Goal: Book appointment/travel/reservation

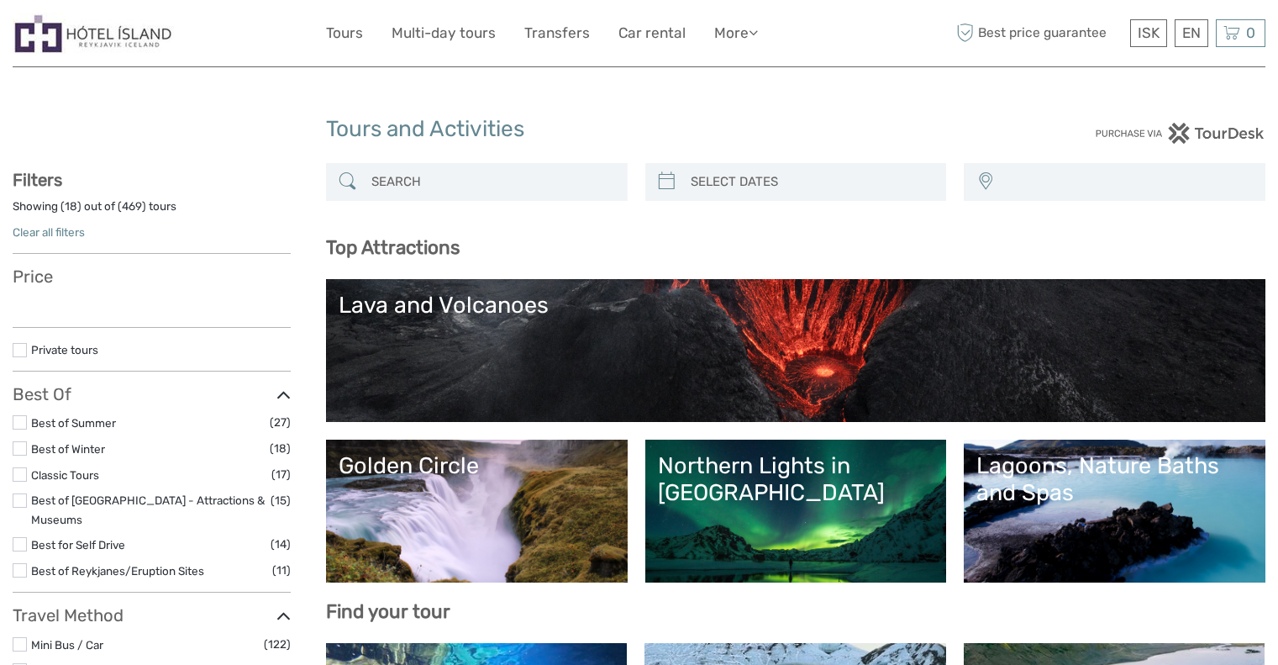
select select
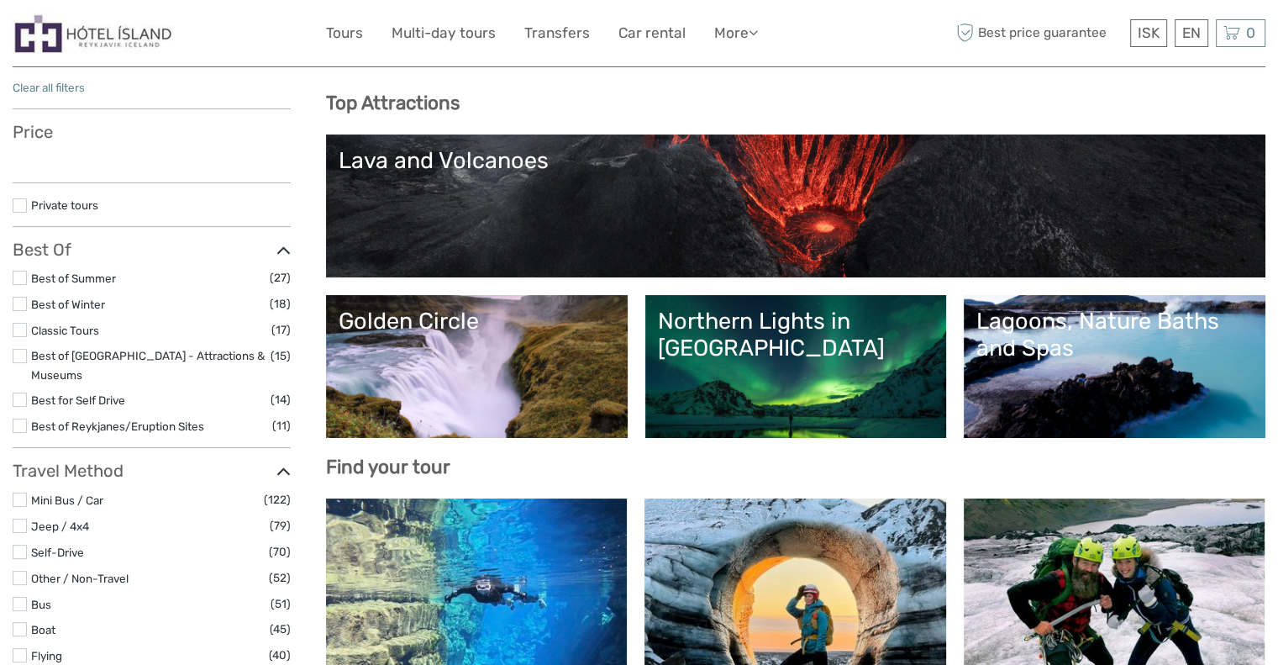
select select
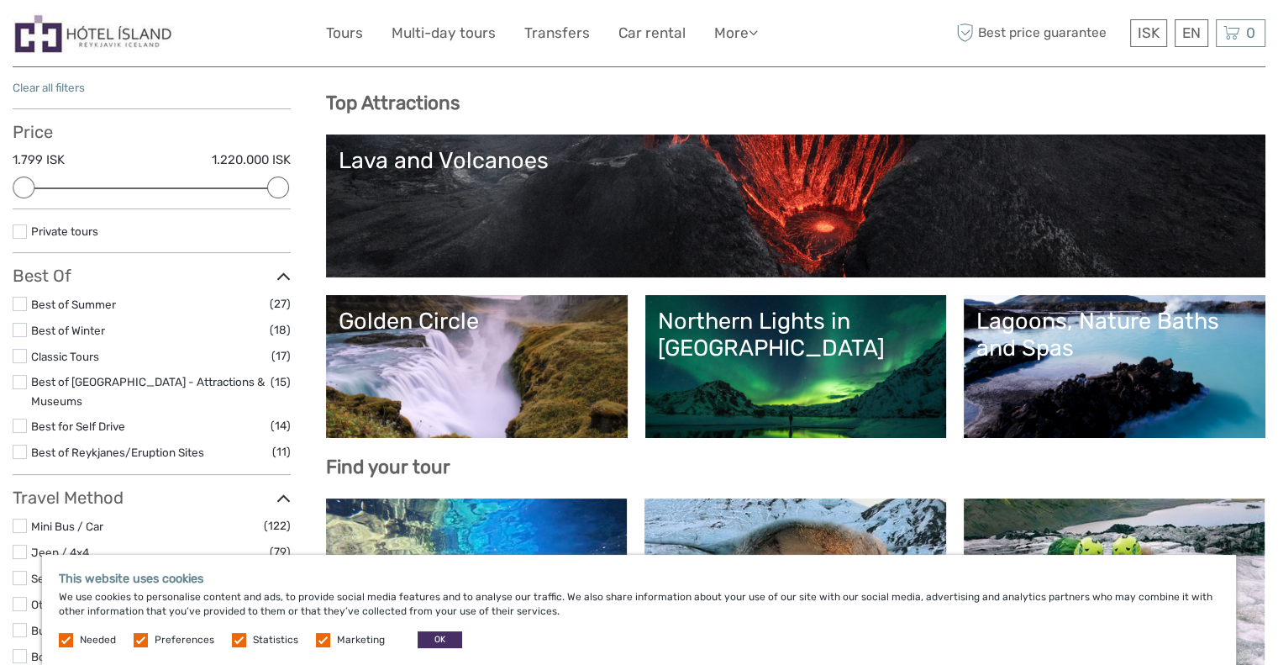
click at [450, 172] on div "Lava and Volcanoes" at bounding box center [796, 160] width 914 height 27
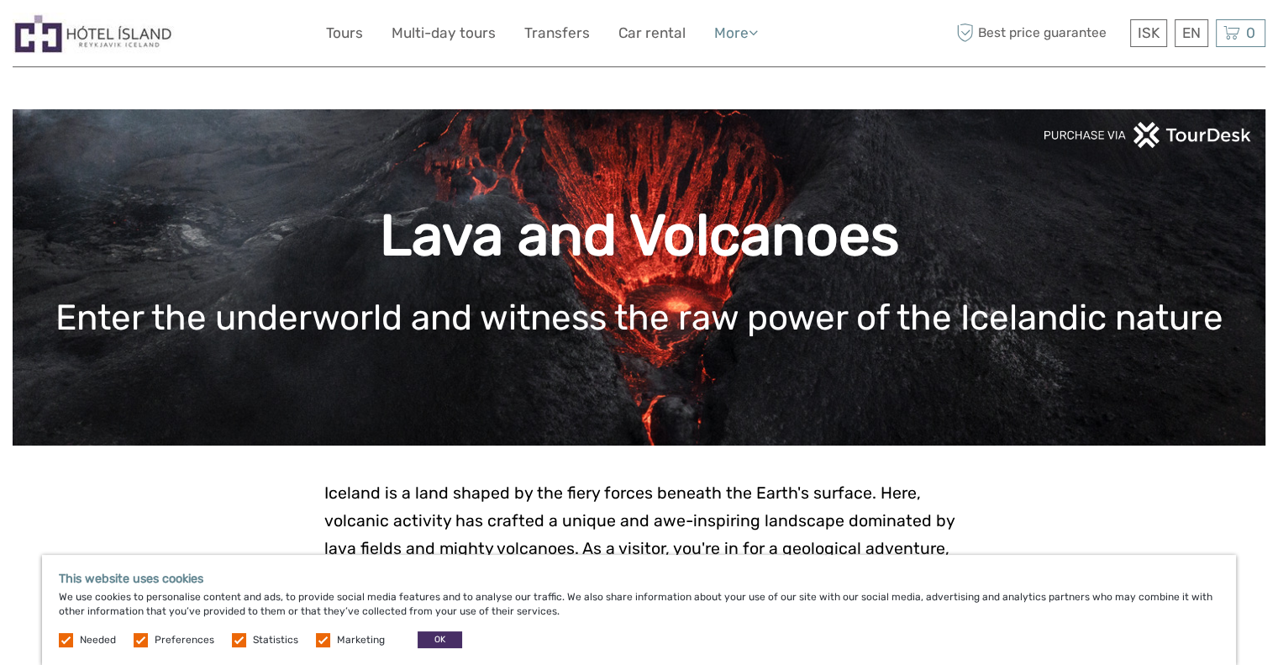
click at [734, 35] on link "More" at bounding box center [736, 33] width 44 height 24
click at [669, 24] on link "Car rental" at bounding box center [651, 33] width 67 height 24
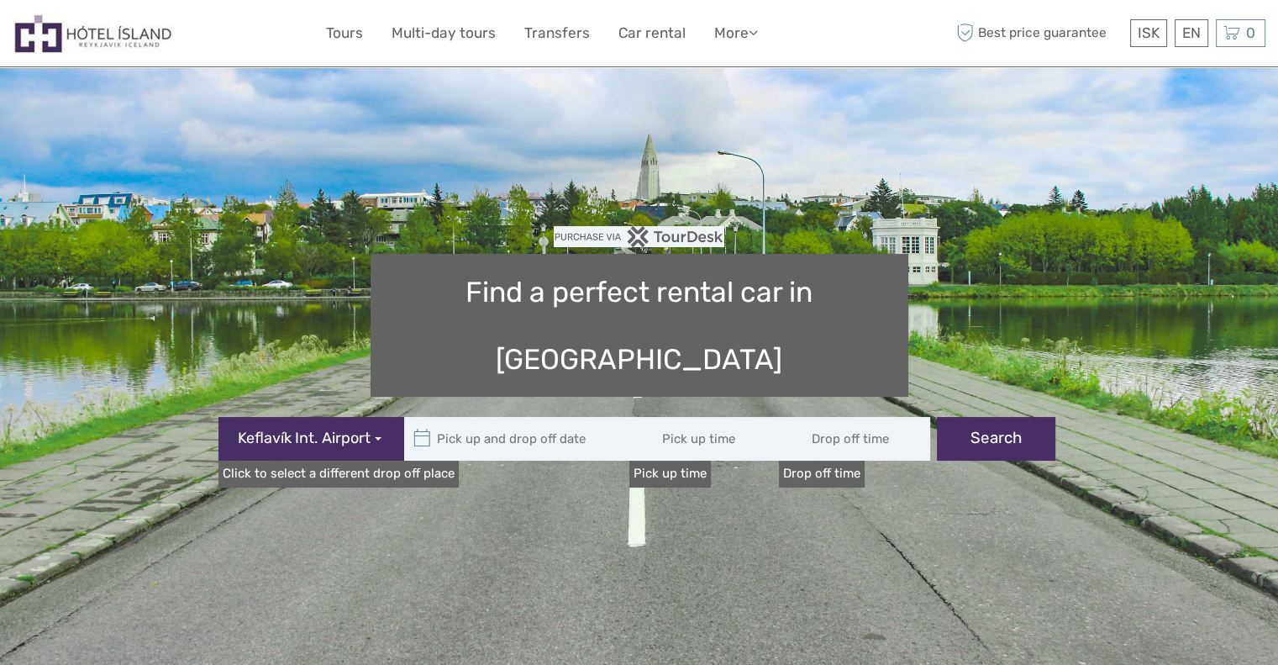
type input "08:00"
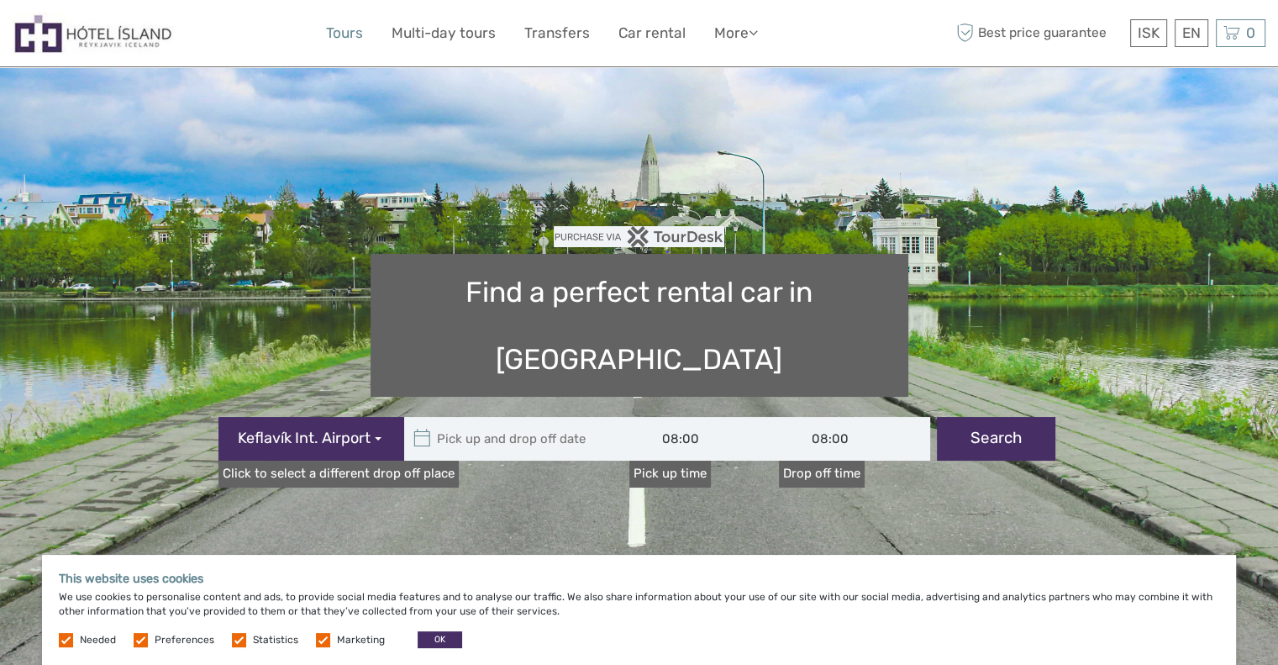
click at [339, 37] on link "Tours" at bounding box center [344, 33] width 37 height 24
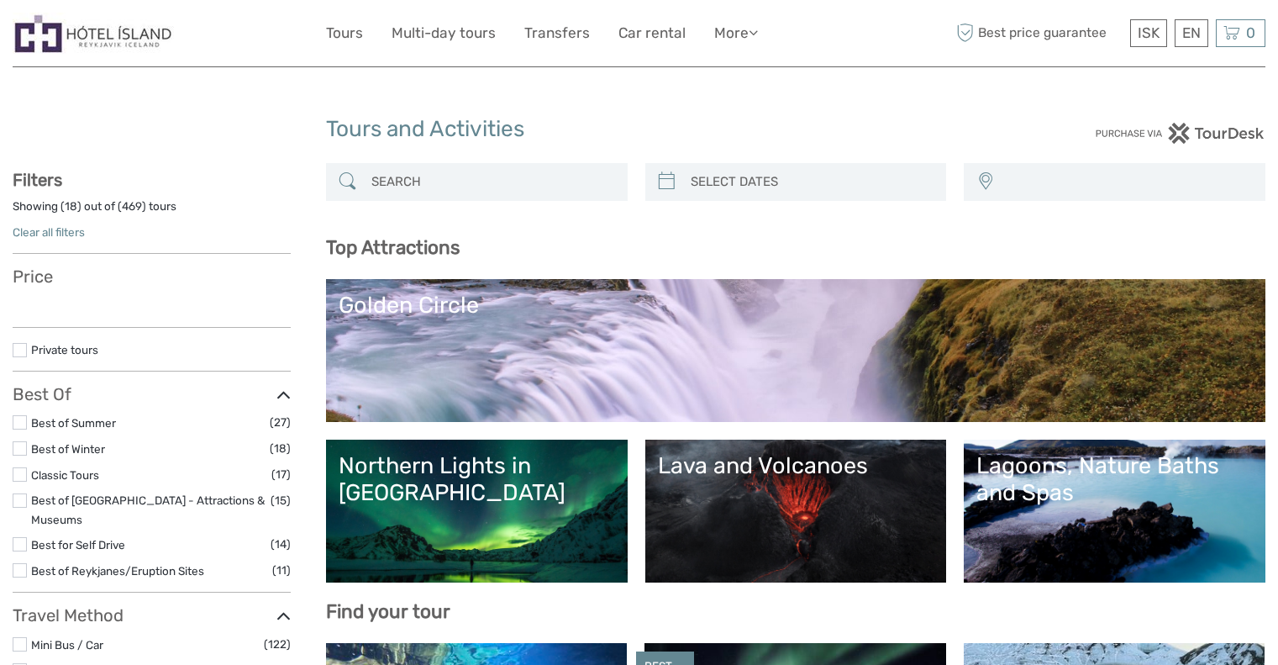
select select
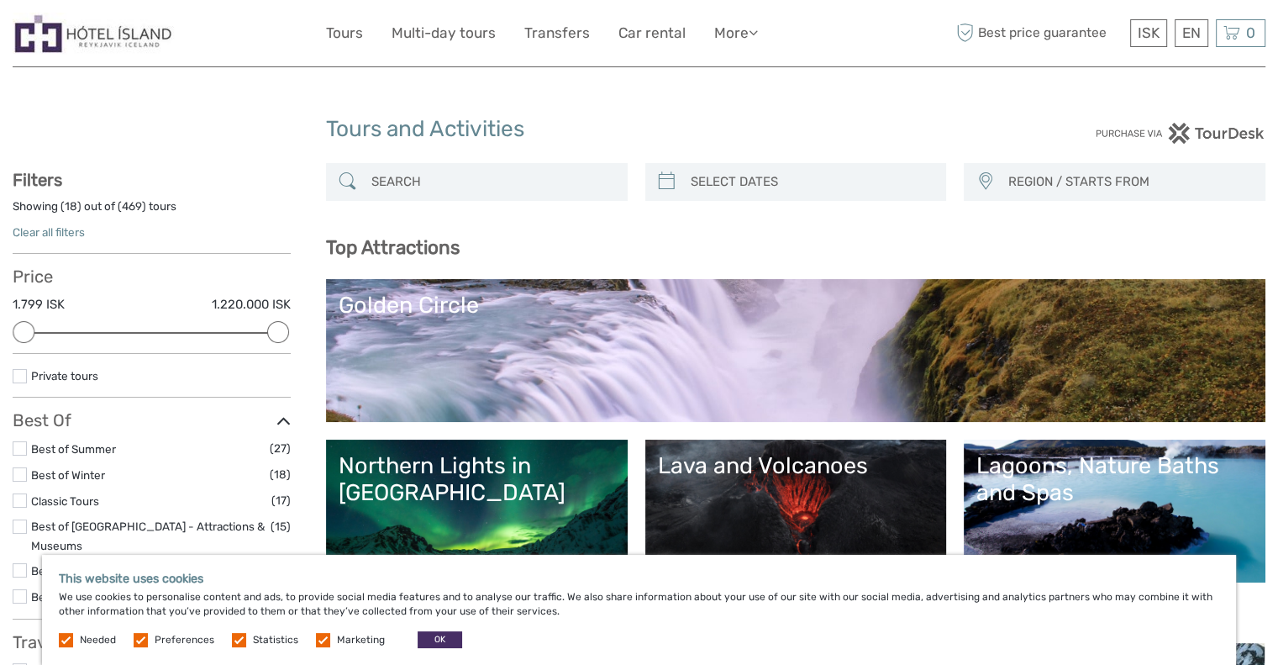
click at [1172, 36] on div "ISK ISK € $ £ EN English Español Deutsch 0 Items Total 0 ISK Checkout The shopp…" at bounding box center [1195, 33] width 139 height 28
click at [1195, 30] on div "EN English Español Deutsch" at bounding box center [1192, 33] width 34 height 28
click at [1161, 61] on link "English" at bounding box center [1171, 67] width 71 height 30
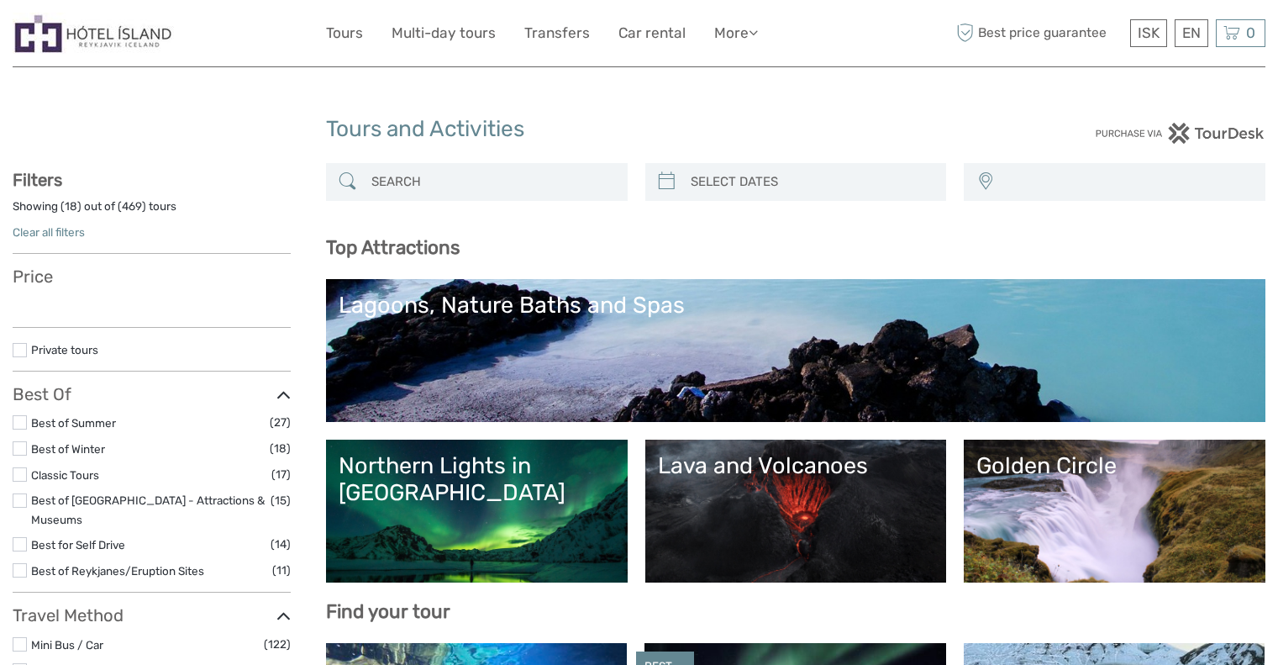
select select
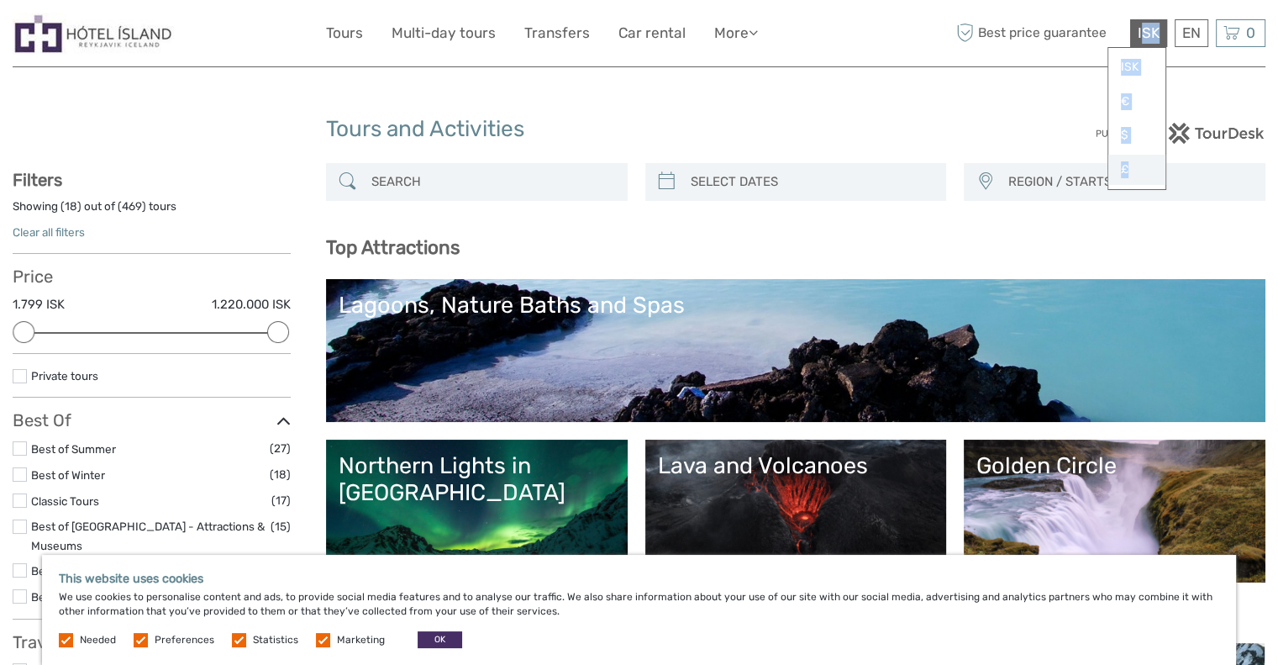
drag, startPoint x: 1141, startPoint y: 27, endPoint x: 1139, endPoint y: 171, distance: 144.6
click at [1139, 47] on div "ISK ISK € $ £" at bounding box center [1148, 33] width 37 height 28
click at [1126, 104] on link "€" at bounding box center [1136, 102] width 57 height 30
click at [861, 30] on div "€ ISK € $ £ EN English Español Deutsch Tours Multi-day tours Transfers Car rent…" at bounding box center [639, 33] width 627 height 41
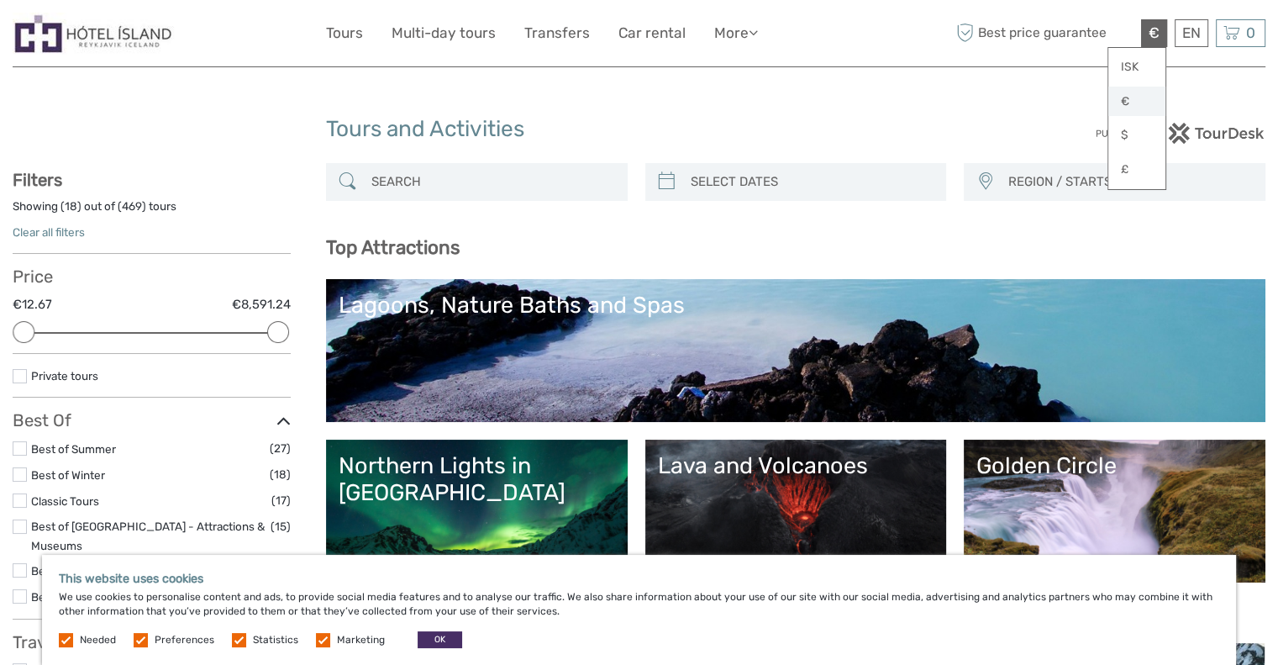
click at [1115, 98] on link "€" at bounding box center [1136, 102] width 57 height 30
click at [439, 39] on link "Multi-day tours" at bounding box center [444, 33] width 104 height 24
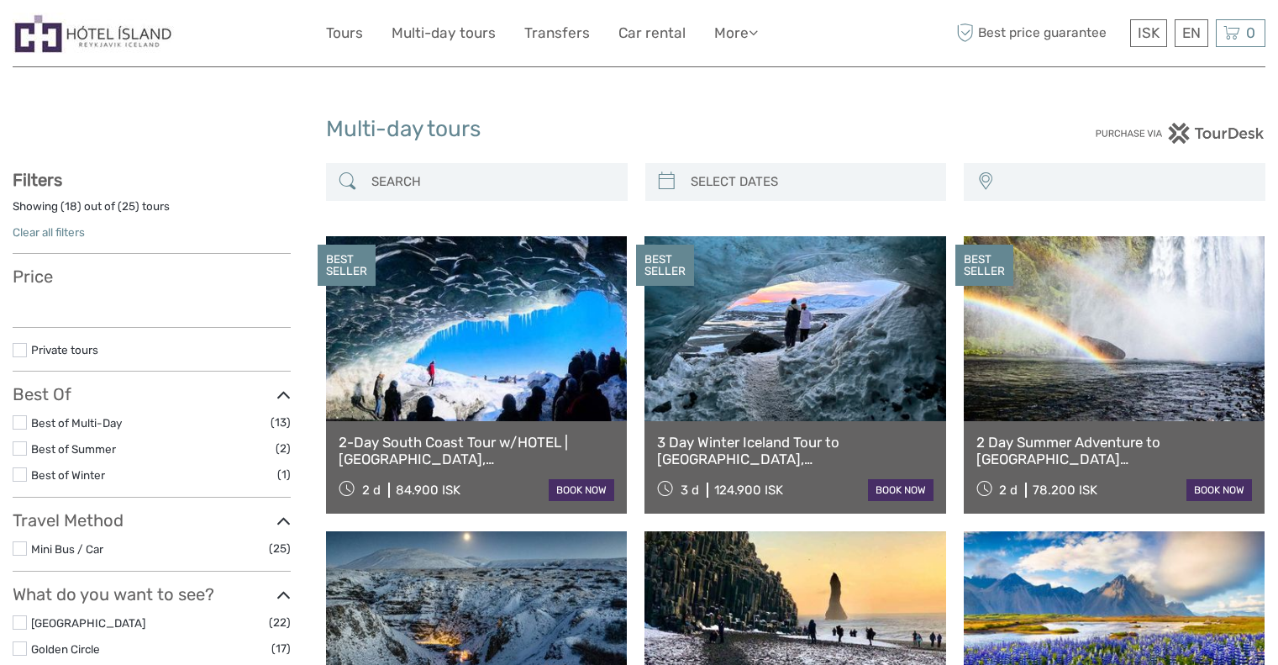
select select
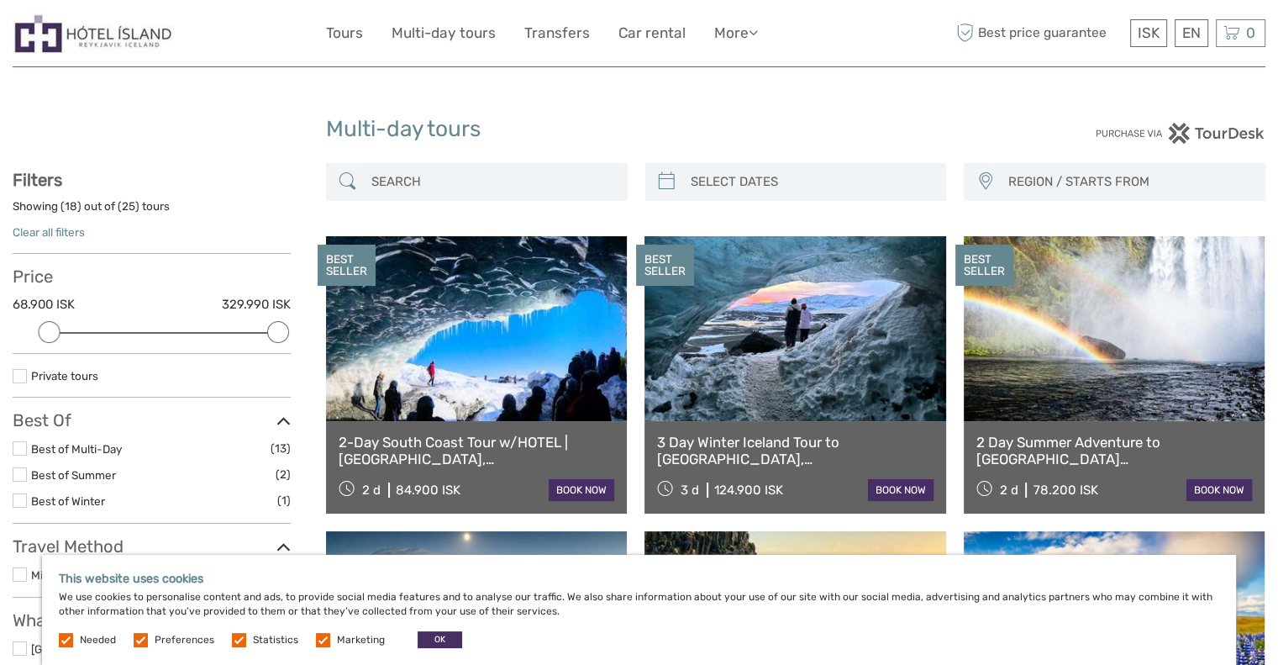
click at [98, 25] on img at bounding box center [93, 33] width 161 height 41
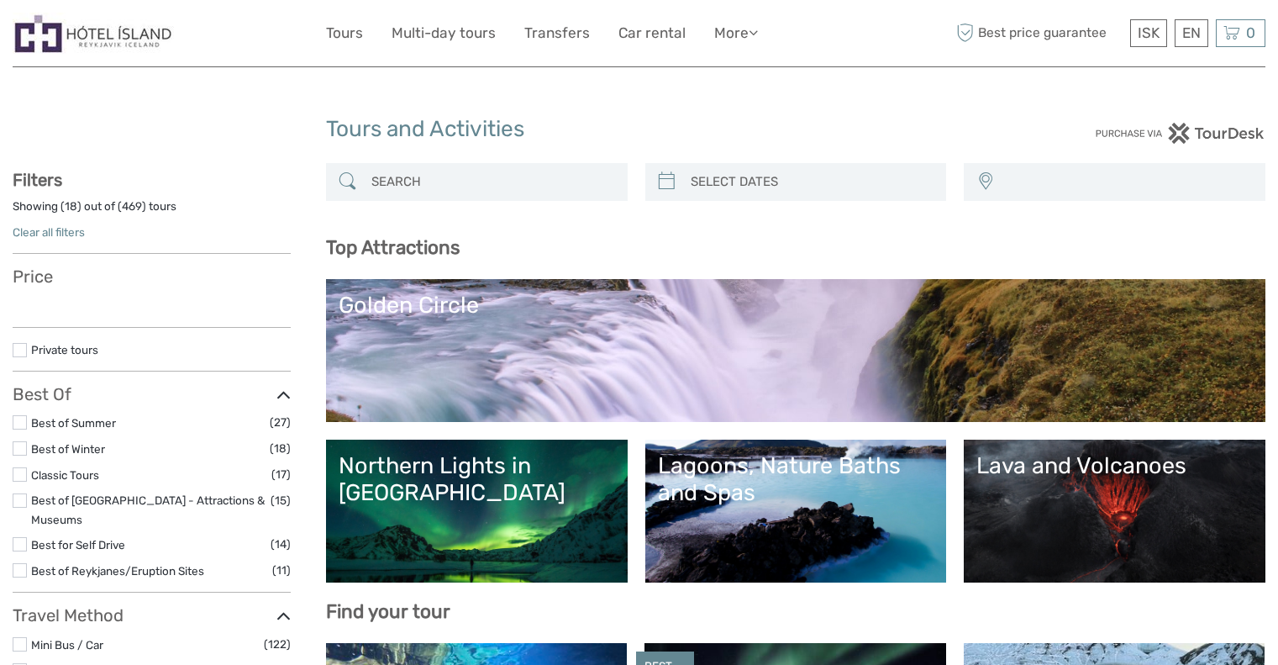
select select
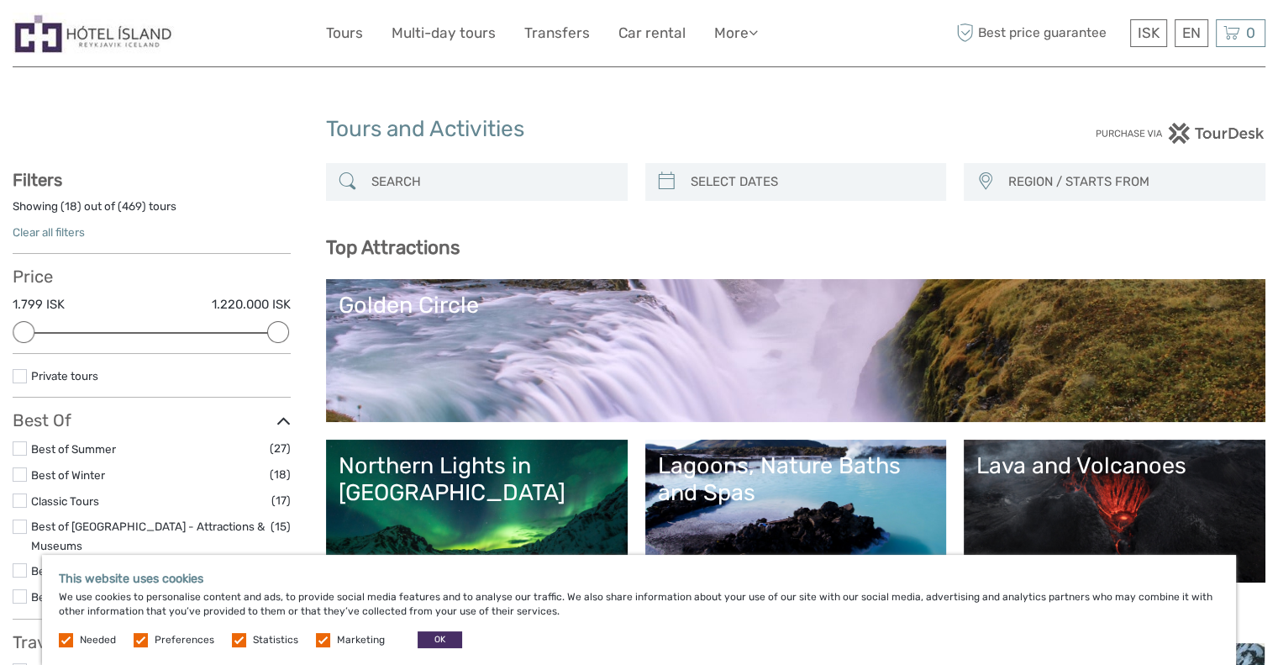
click at [1138, 18] on div "Best price guarantee ISK ISK € $ £ EN English Español Deutsch 0 Items Total 0 I…" at bounding box center [1108, 33] width 313 height 41
click at [1125, 97] on link "€" at bounding box center [1136, 102] width 57 height 30
click at [761, 129] on h1 "Tours and Activities" at bounding box center [639, 129] width 627 height 27
click at [127, 25] on img at bounding box center [93, 33] width 161 height 41
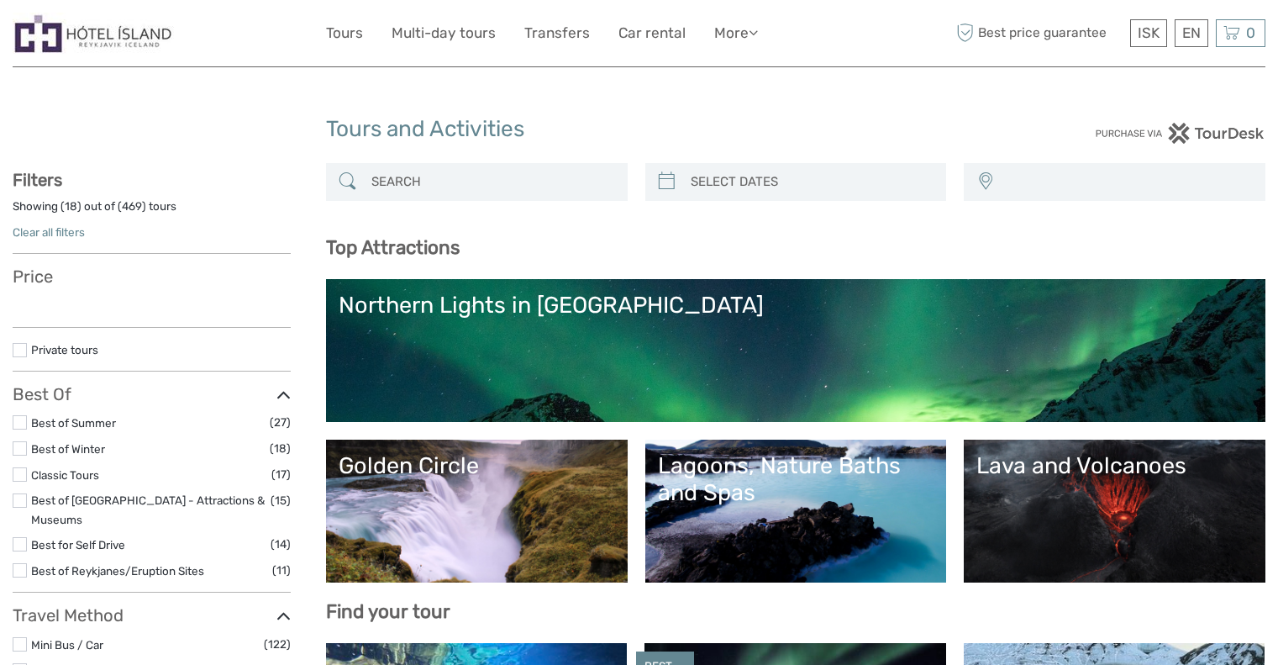
select select
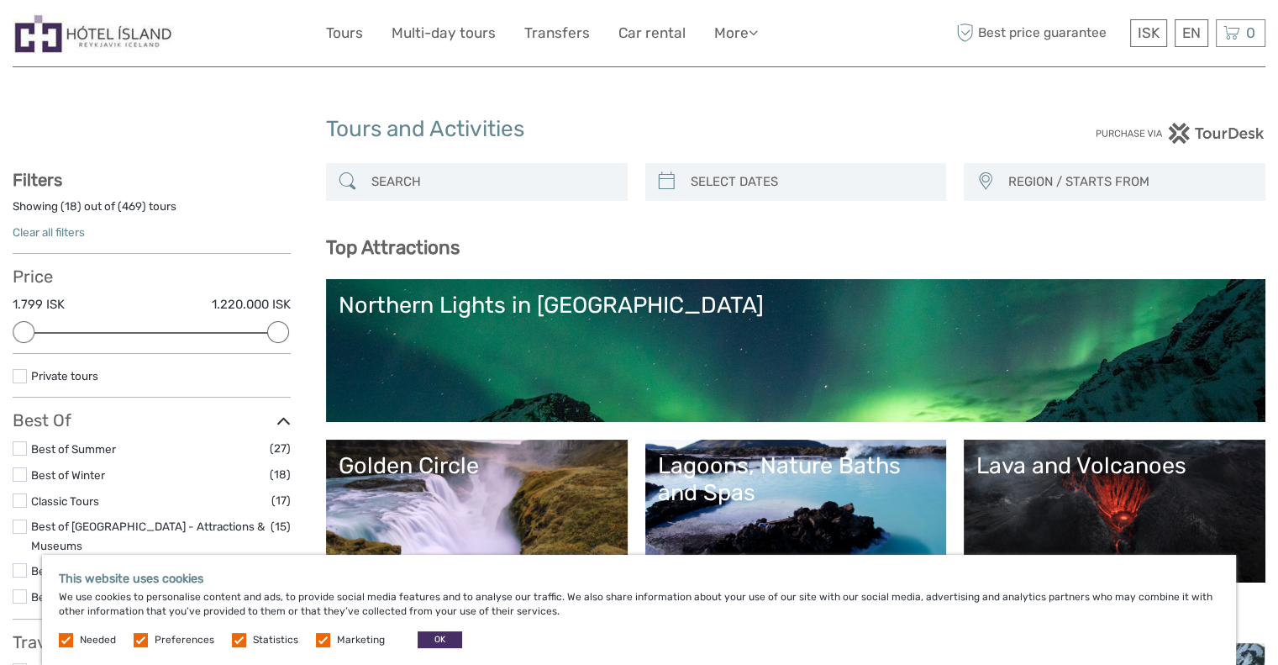
click at [706, 486] on div "Lagoons, Nature Baths and Spas" at bounding box center [796, 479] width 276 height 55
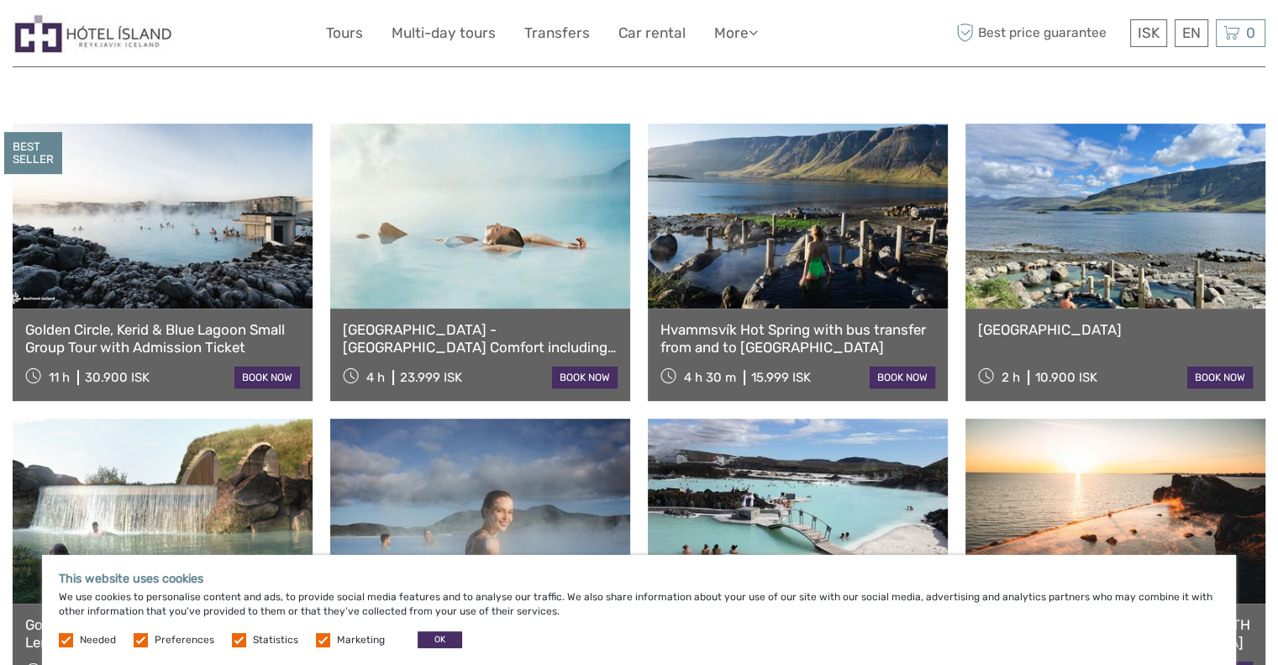
scroll to position [652, 0]
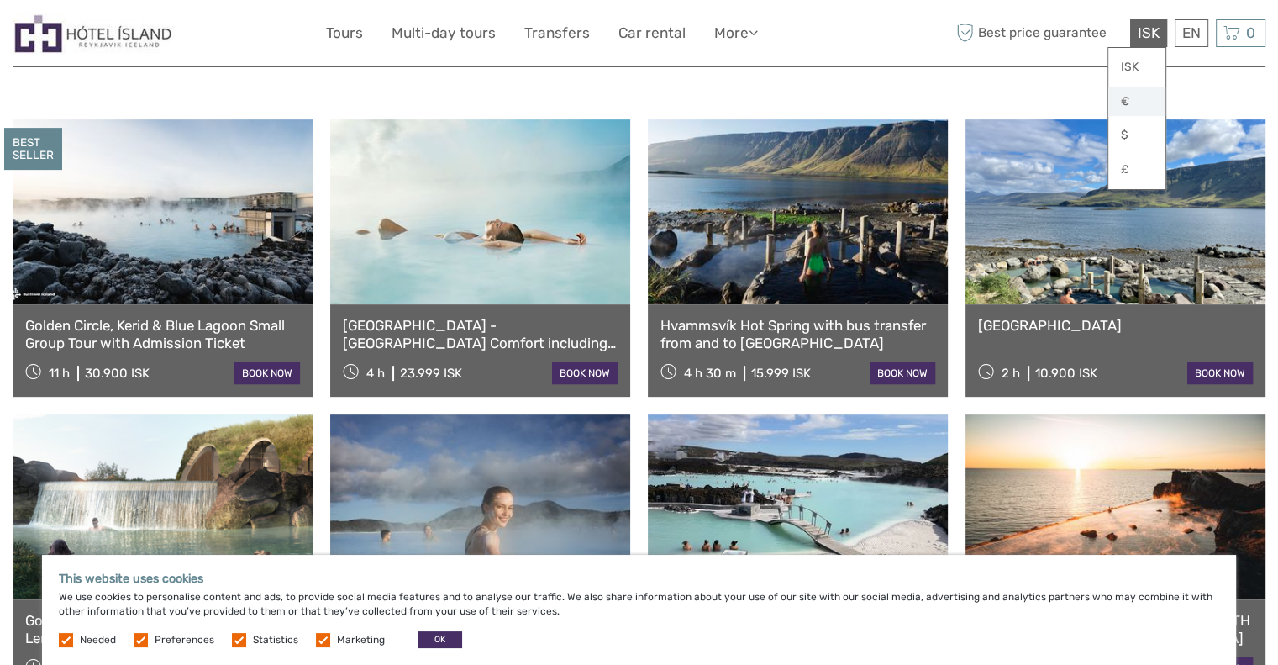
click at [1122, 103] on link "€" at bounding box center [1136, 102] width 57 height 30
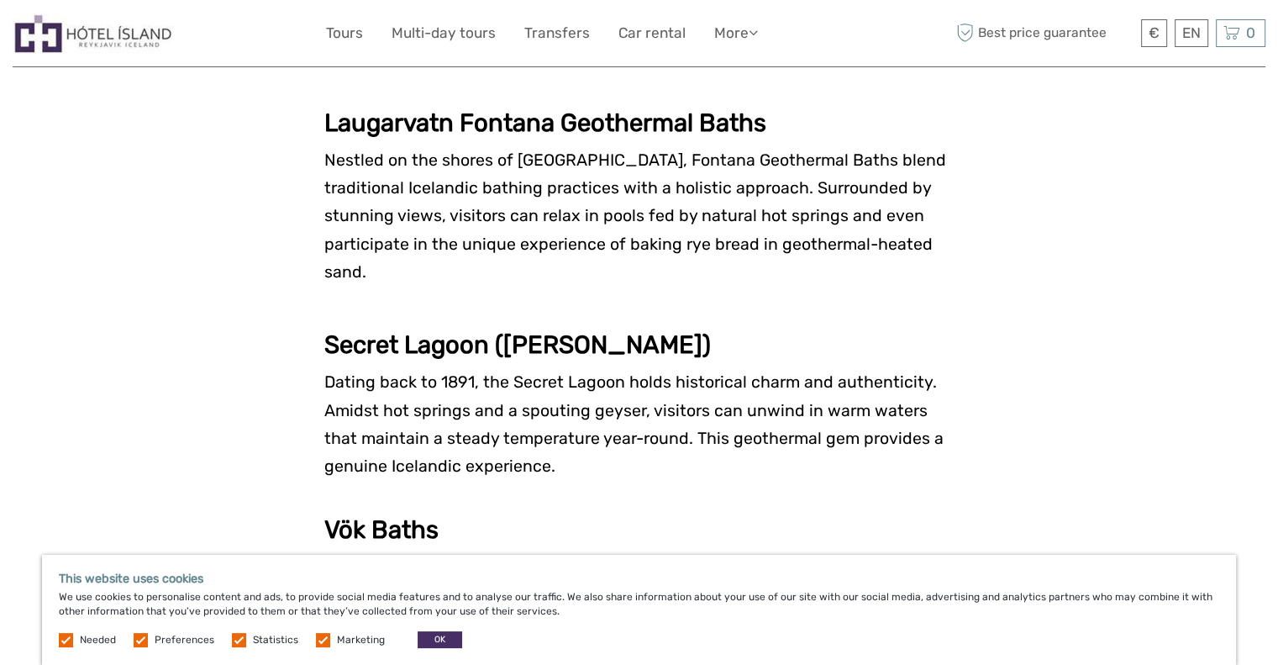
scroll to position [2644, 0]
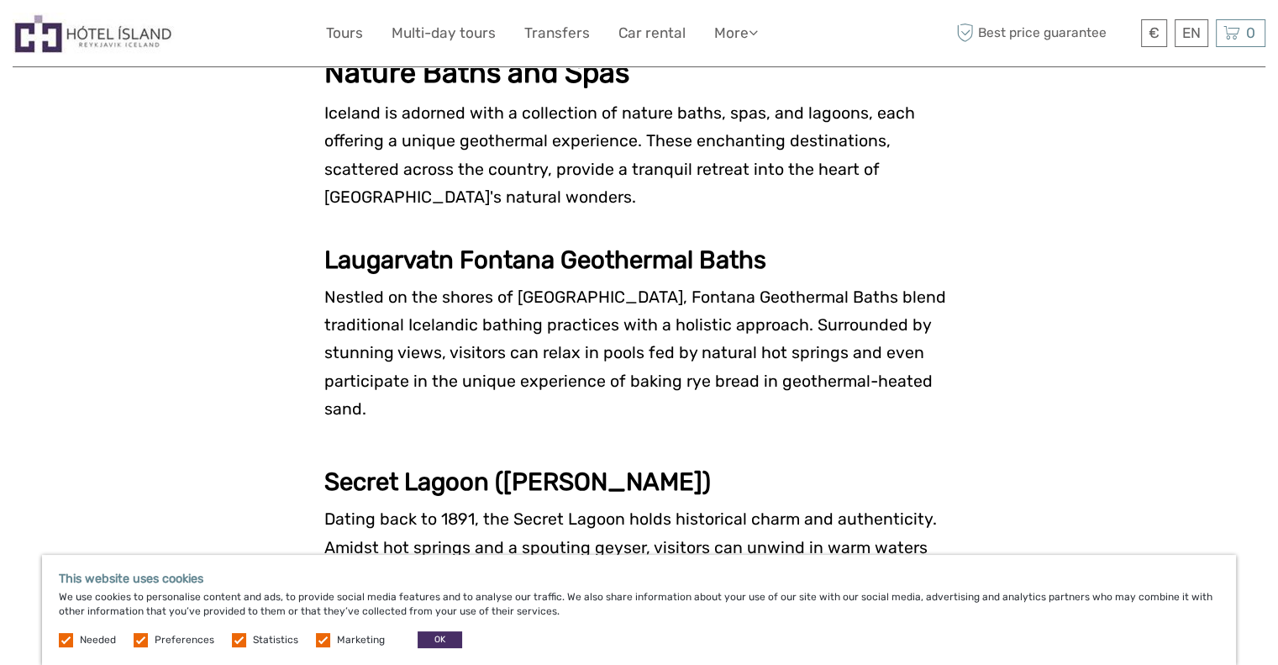
click at [122, 31] on img at bounding box center [93, 33] width 161 height 41
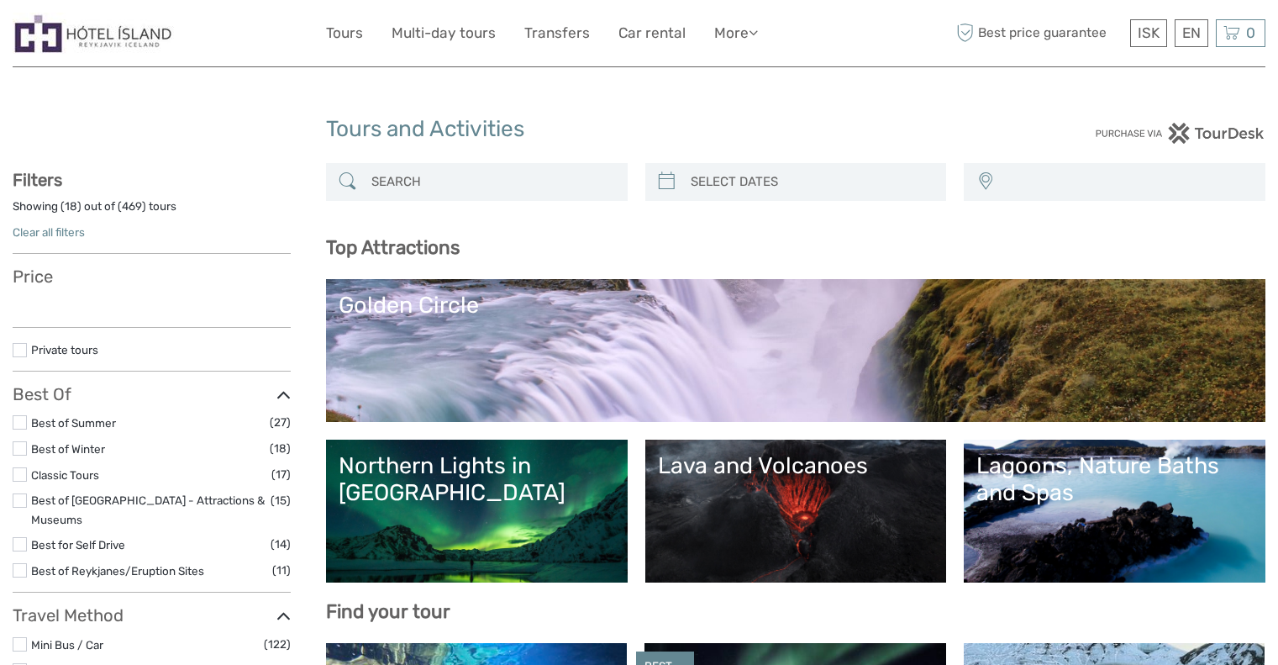
select select
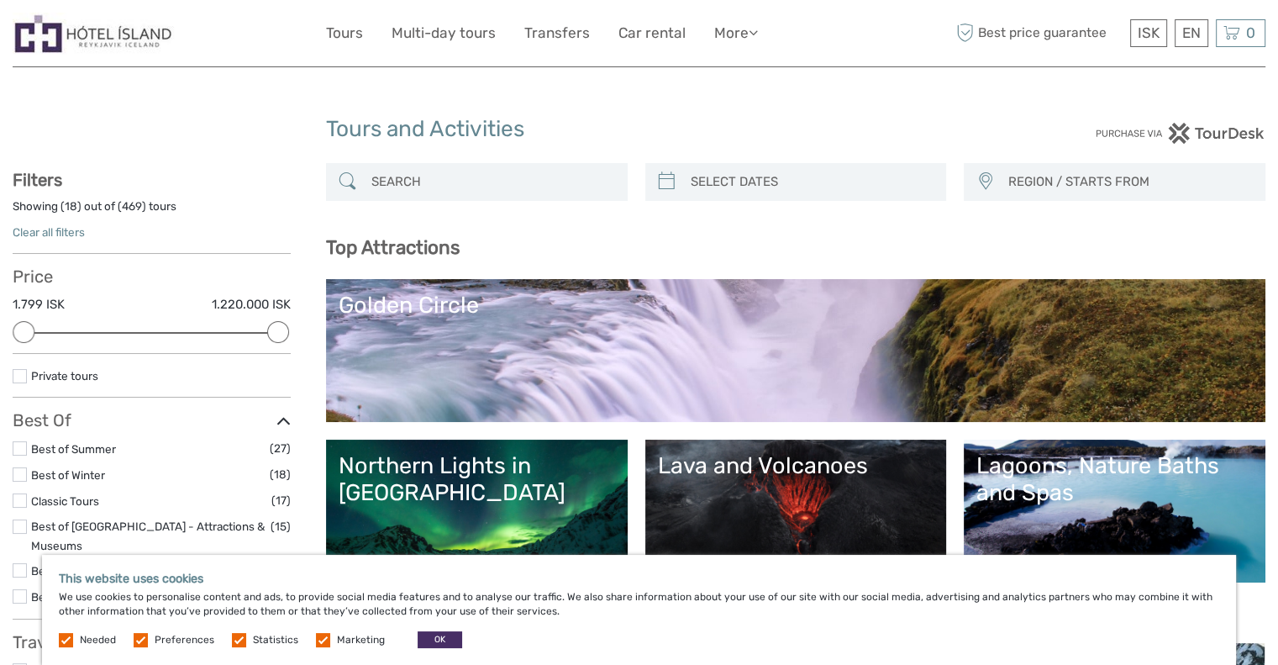
click at [55, 36] on img at bounding box center [93, 33] width 161 height 41
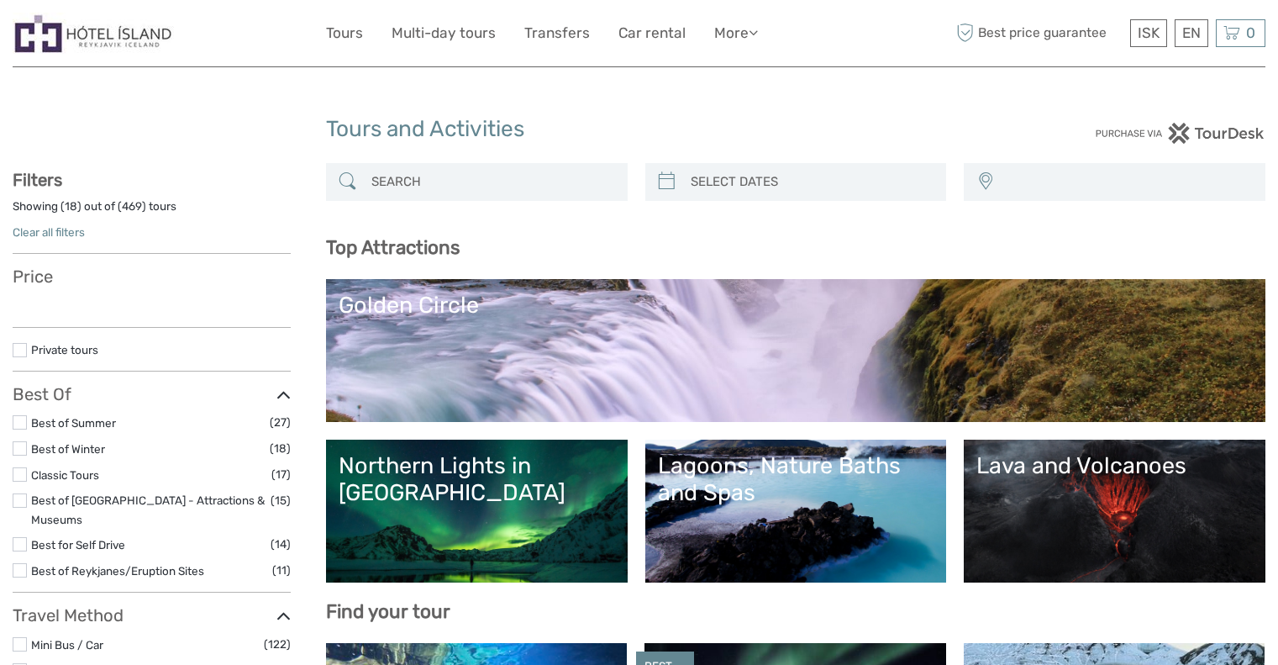
select select
